Goal: Information Seeking & Learning: Learn about a topic

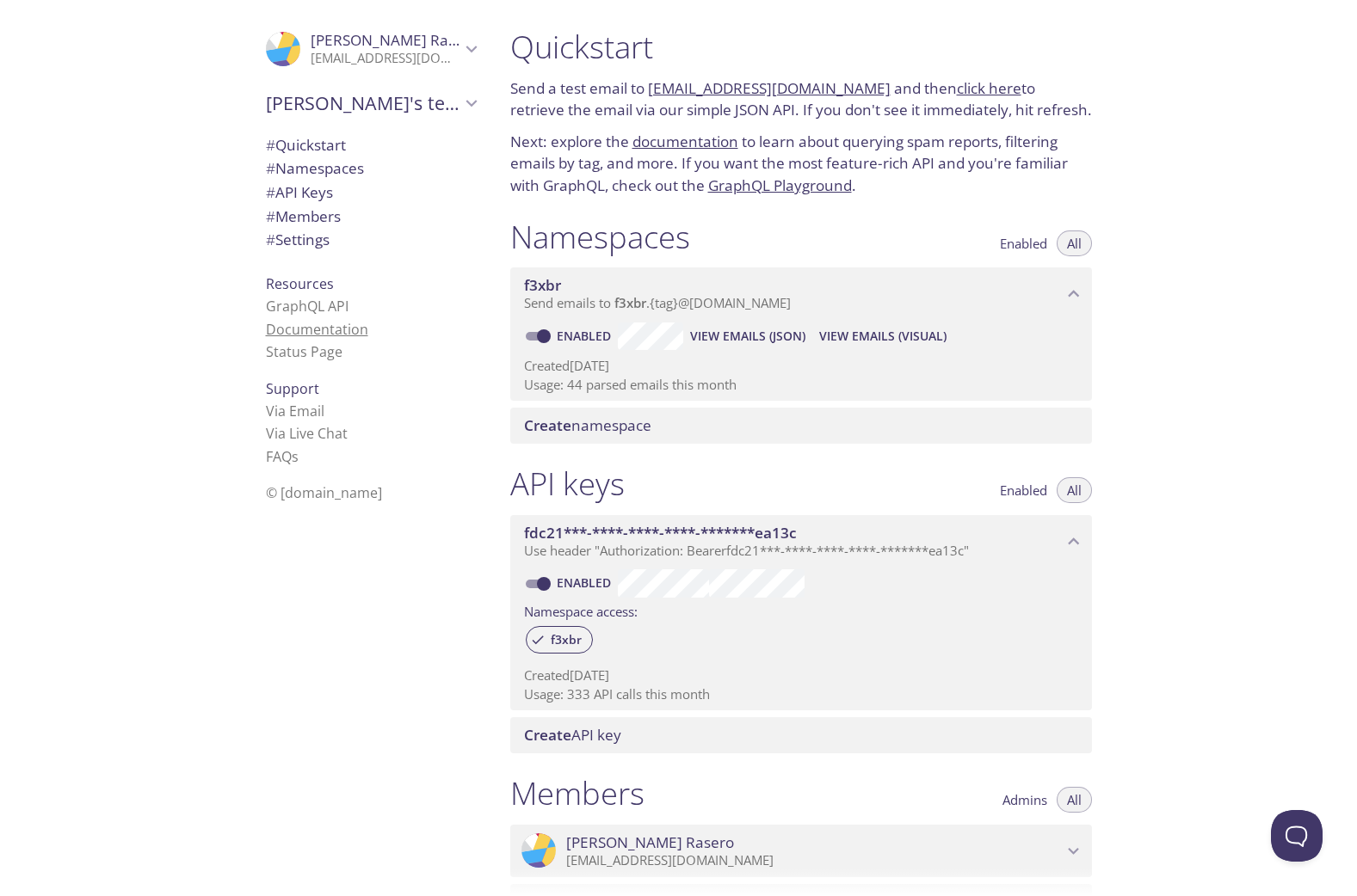
click at [319, 329] on link "Documentation" at bounding box center [317, 330] width 103 height 19
click at [460, 107] on icon "Miguel's team" at bounding box center [471, 103] width 22 height 22
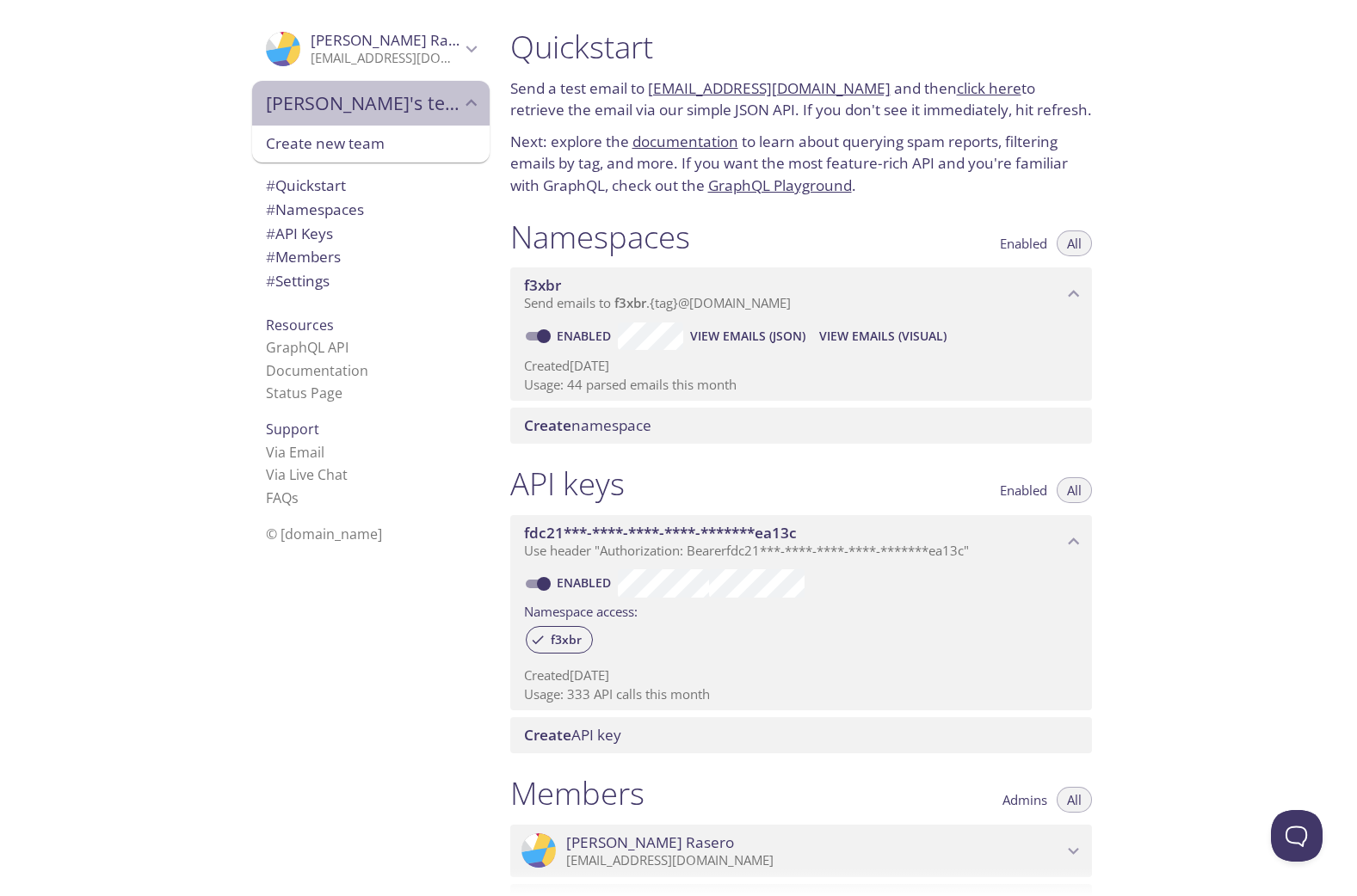
click at [460, 107] on icon "Miguel's team" at bounding box center [471, 103] width 22 height 22
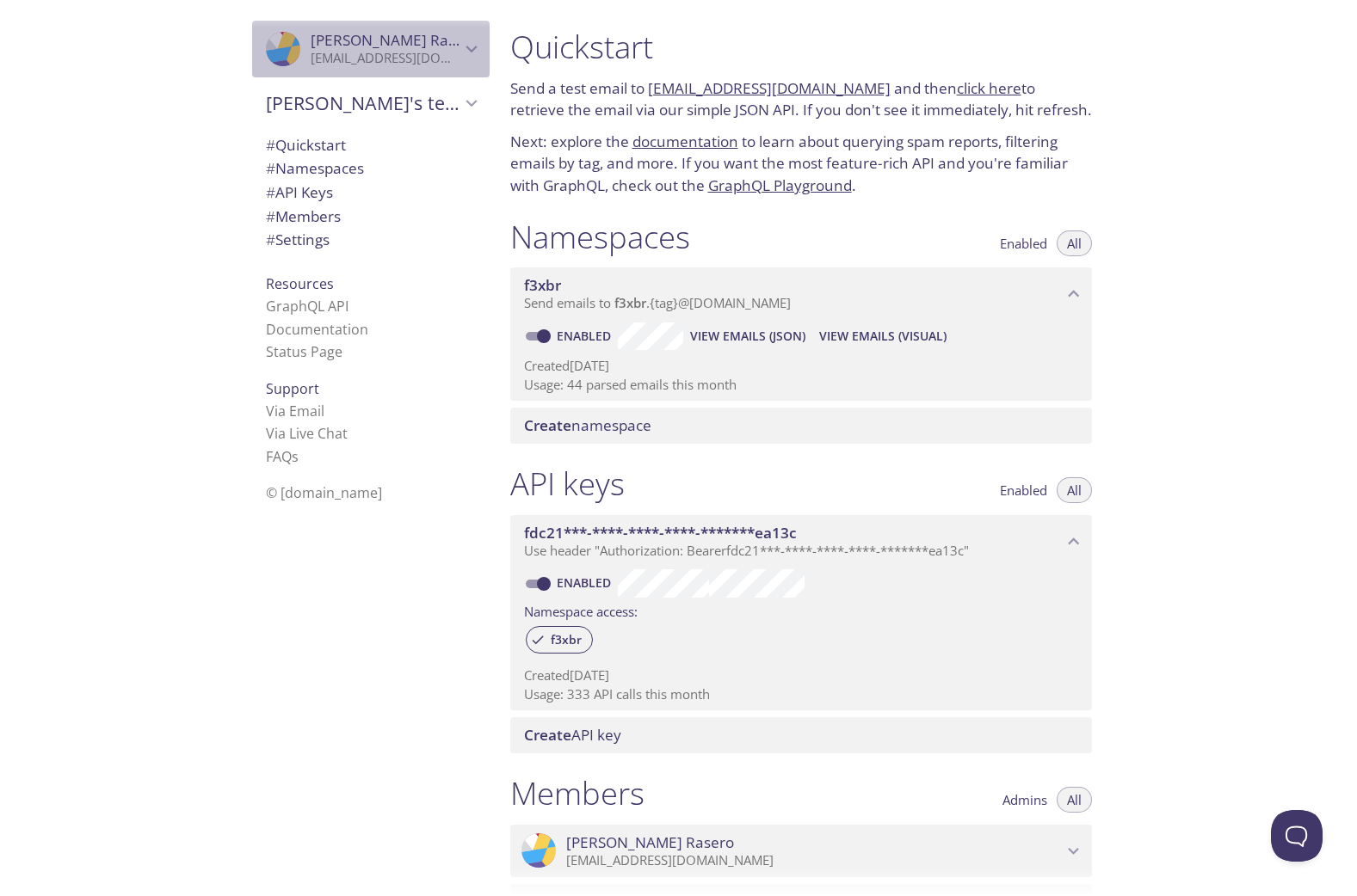
click at [460, 41] on icon "Miguel Rasero" at bounding box center [471, 49] width 22 height 22
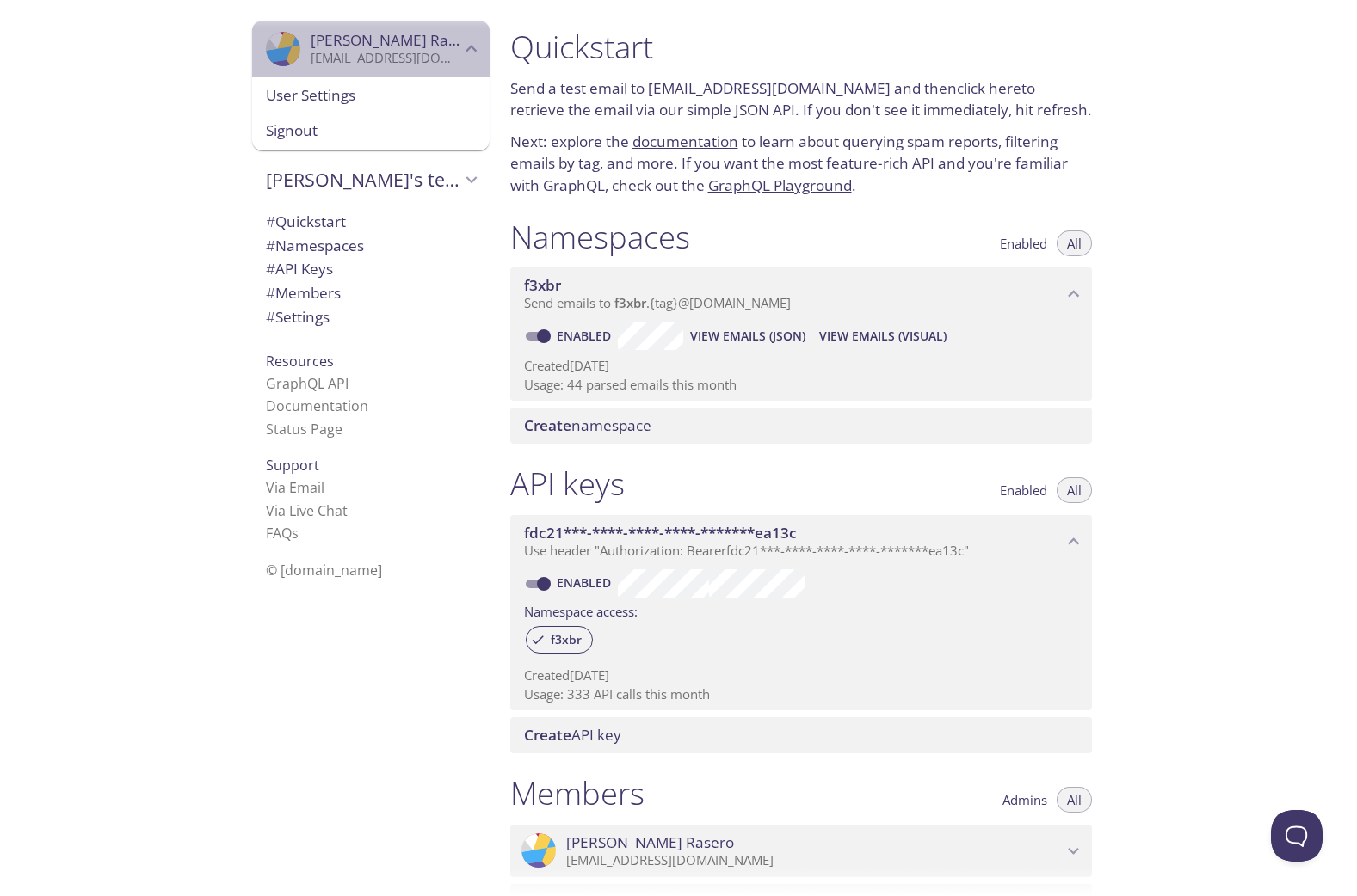
click at [460, 41] on icon "Miguel Rasero" at bounding box center [471, 49] width 22 height 22
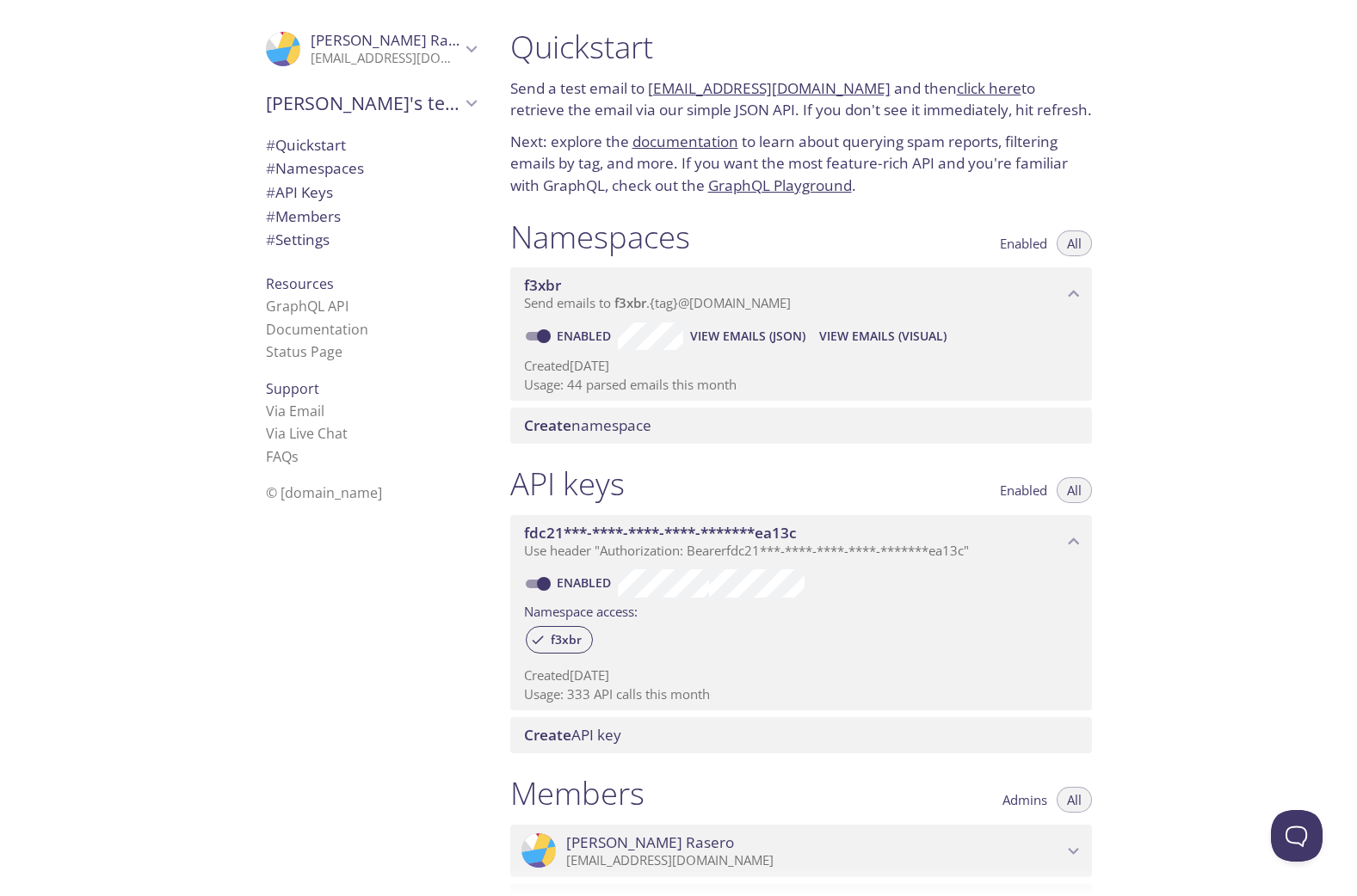
click at [293, 218] on span "# Members" at bounding box center [303, 216] width 75 height 19
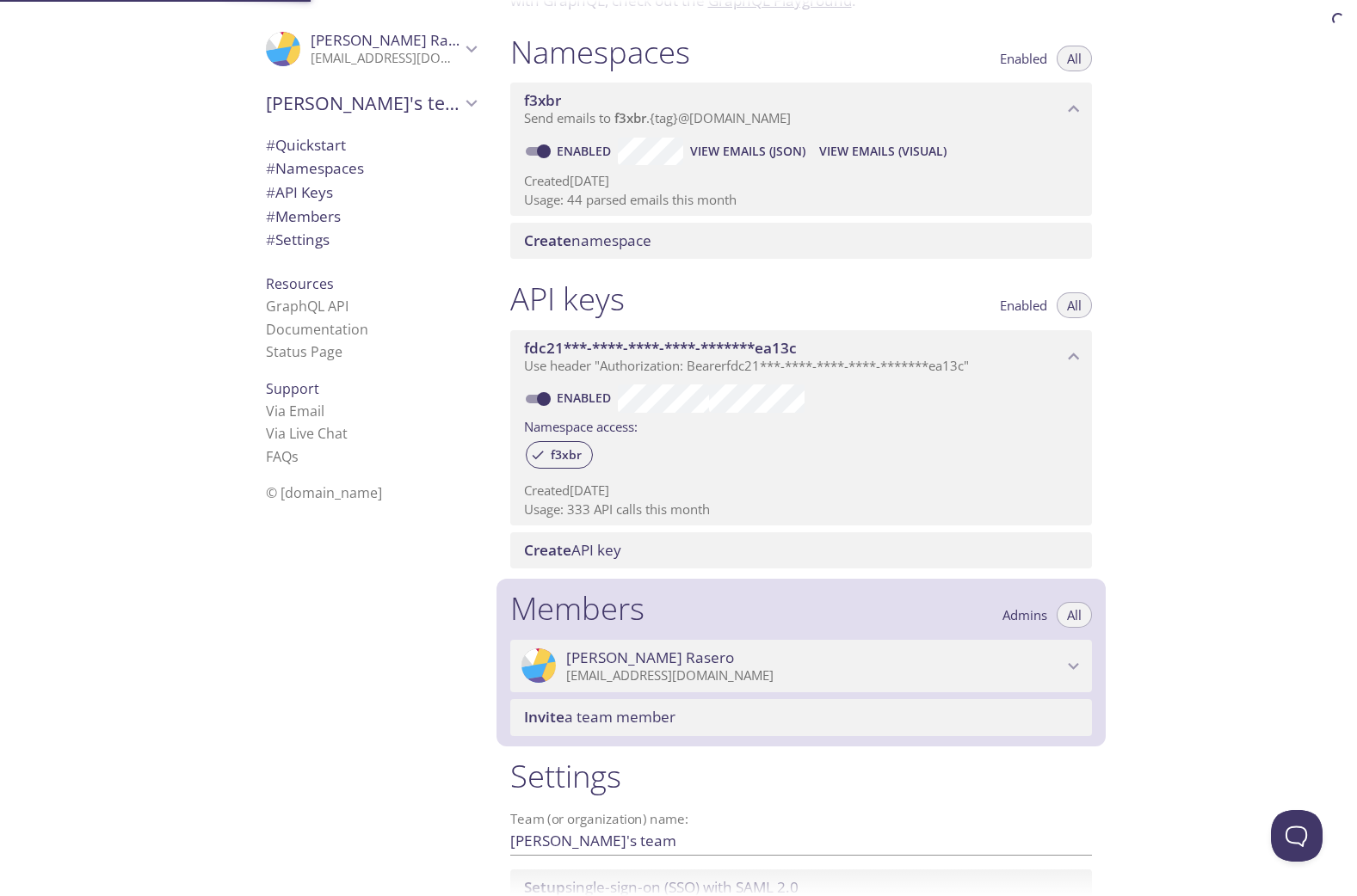
scroll to position [327, 0]
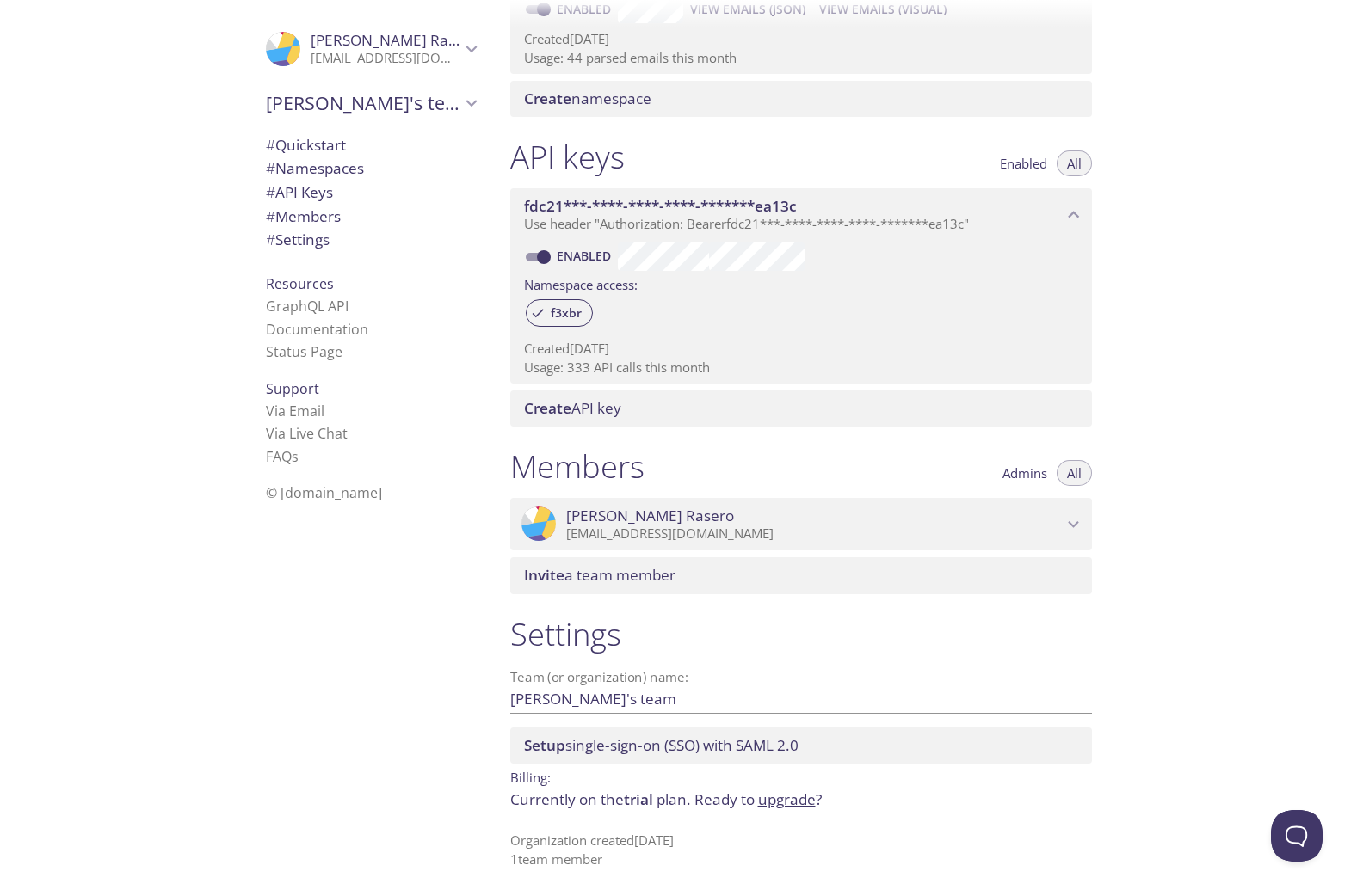
click at [779, 798] on link "upgrade" at bounding box center [787, 799] width 57 height 19
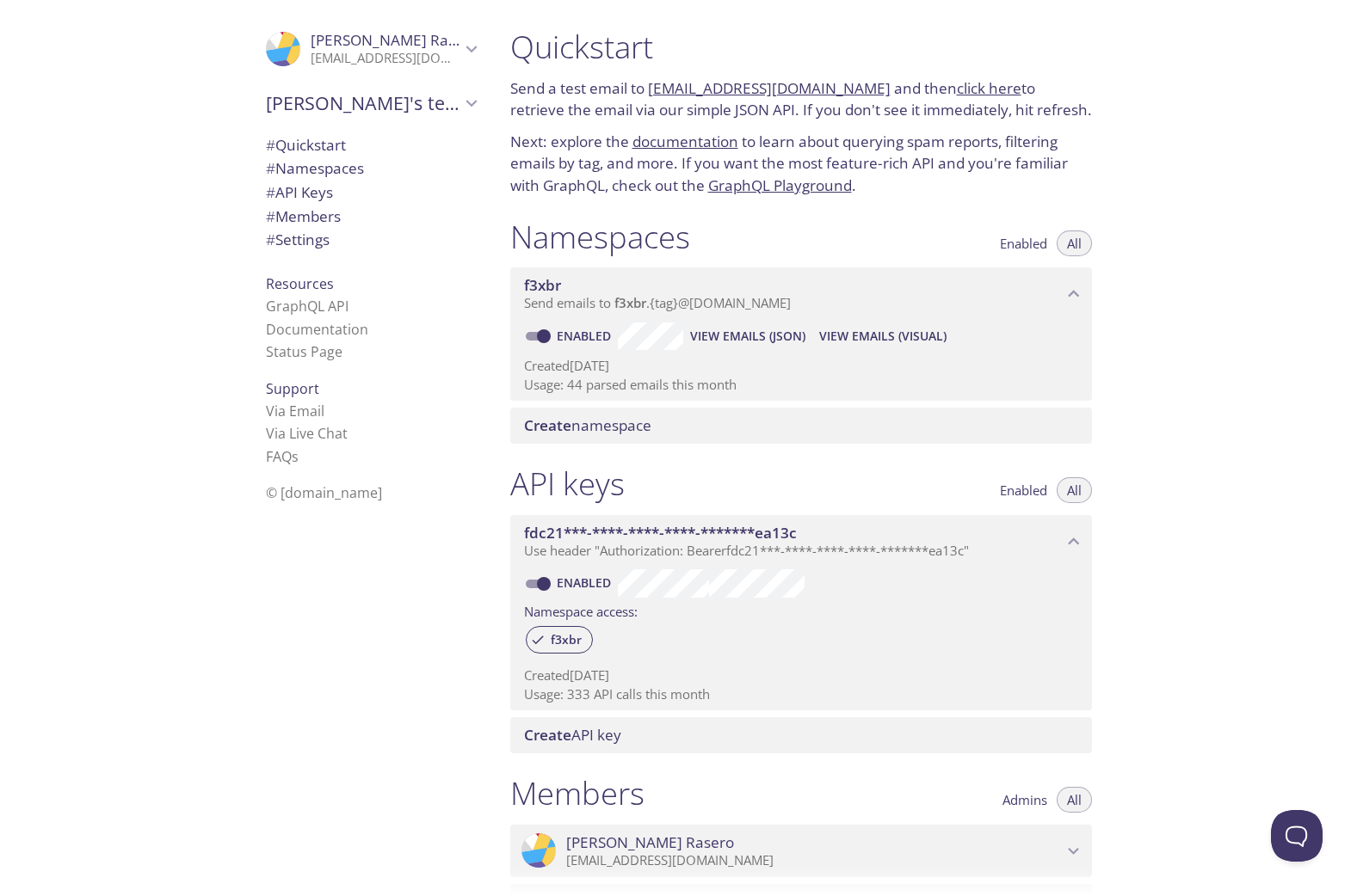
click at [1169, 468] on div "Quickstart Send a test email to f3xbr.test@inbox.testmail.app and then click he…" at bounding box center [927, 448] width 861 height 896
